Goal: Transaction & Acquisition: Subscribe to service/newsletter

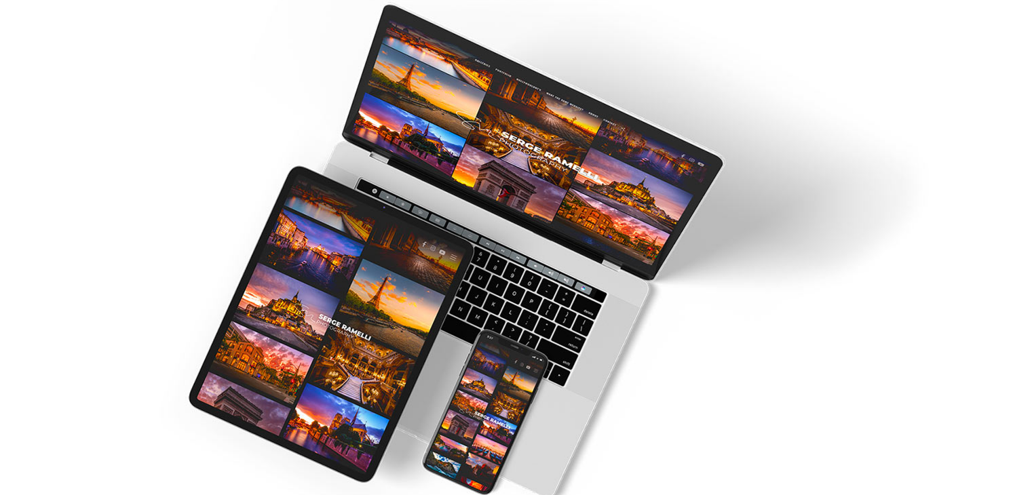
scroll to position [101, 0]
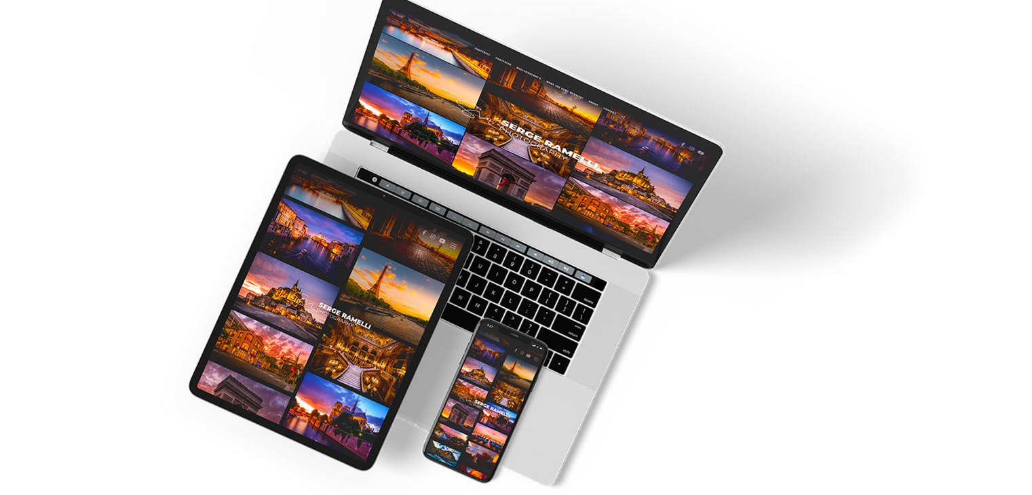
type input "[PERSON_NAME][EMAIL_ADDRESS][DOMAIN_NAME]"
type input "[PERSON_NAME]"
type input "Taxeras"
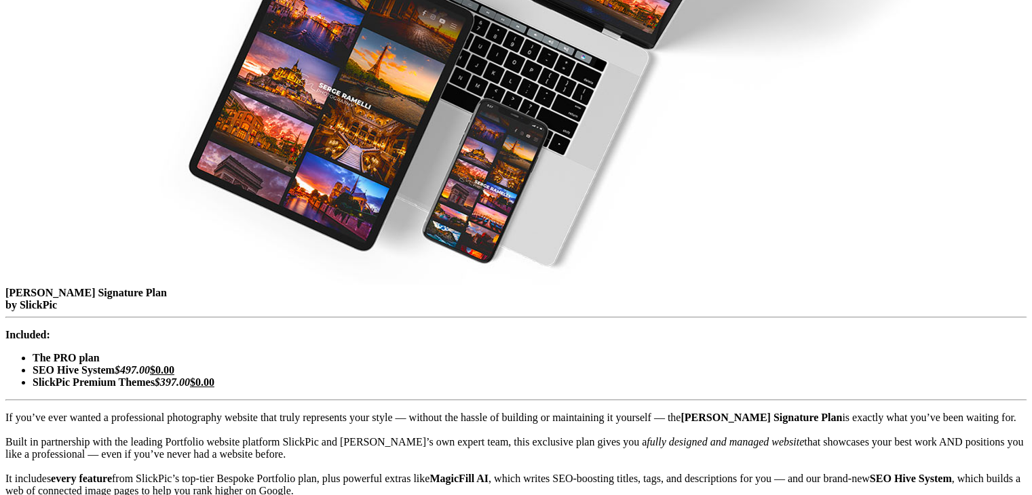
scroll to position [322, 0]
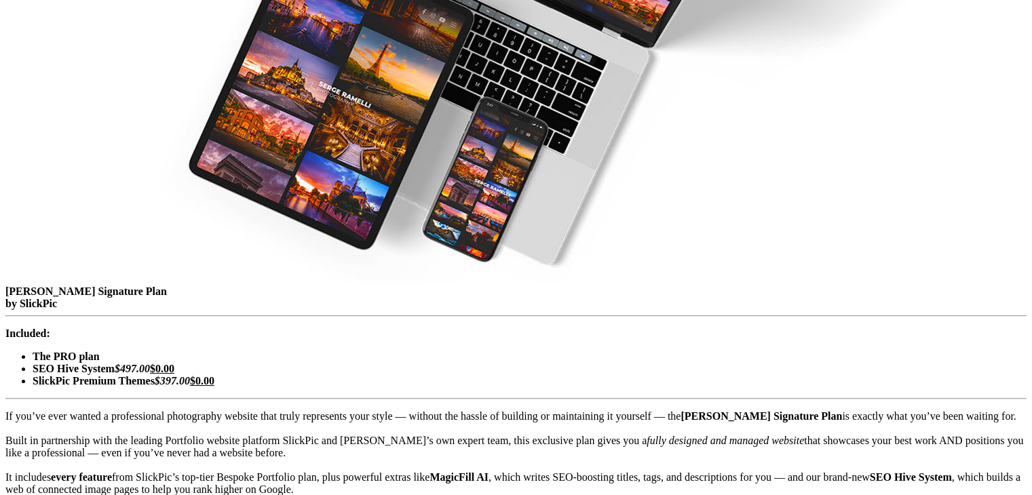
checkbox input "true"
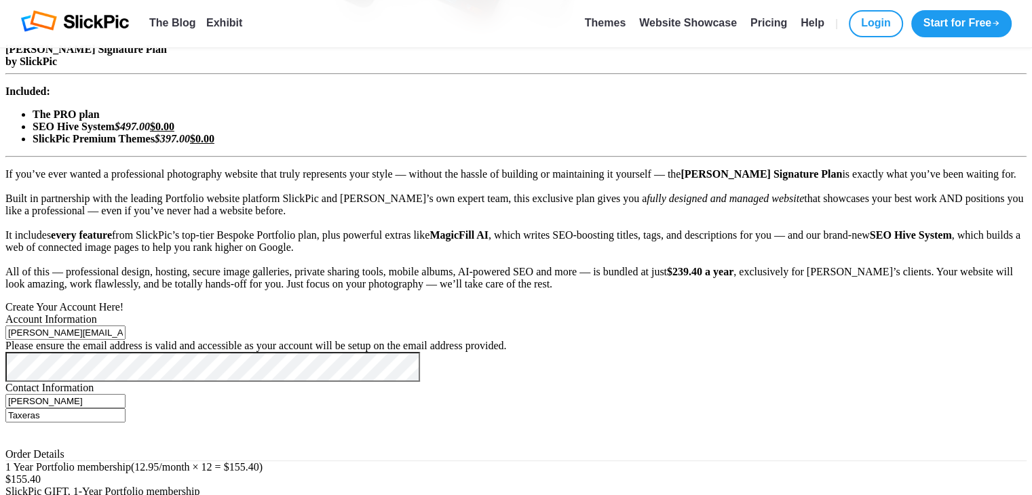
scroll to position [558, 0]
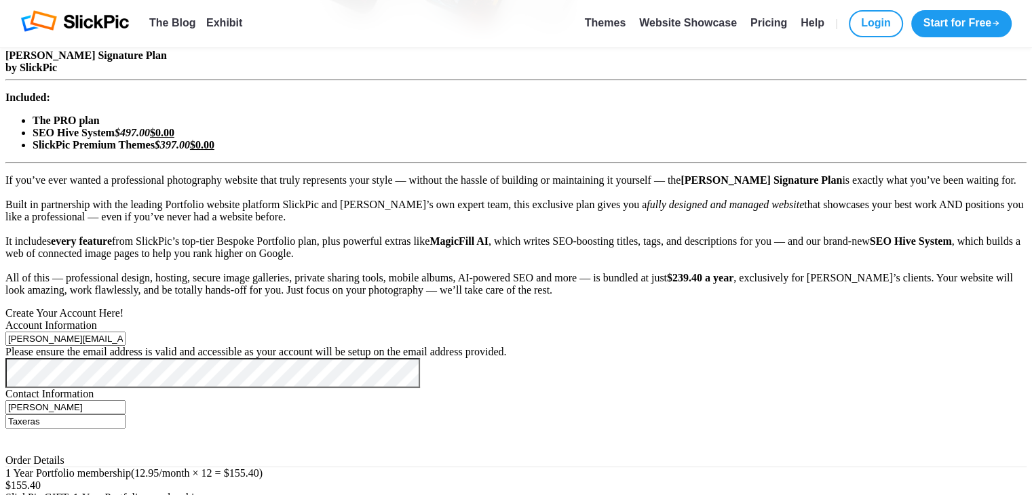
type input "04 / 28"
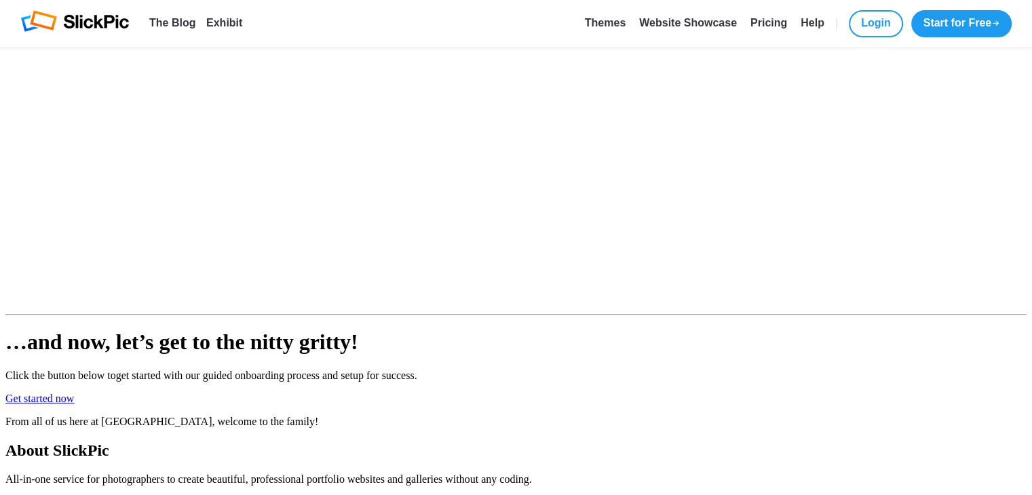
scroll to position [1078, 0]
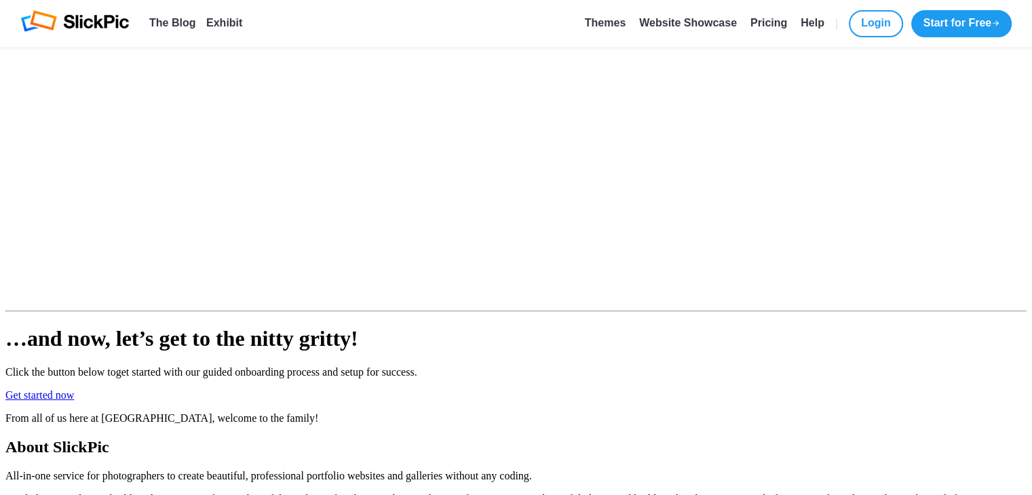
click at [74, 389] on link "Get started now" at bounding box center [39, 395] width 69 height 12
